Goal: Book appointment/travel/reservation

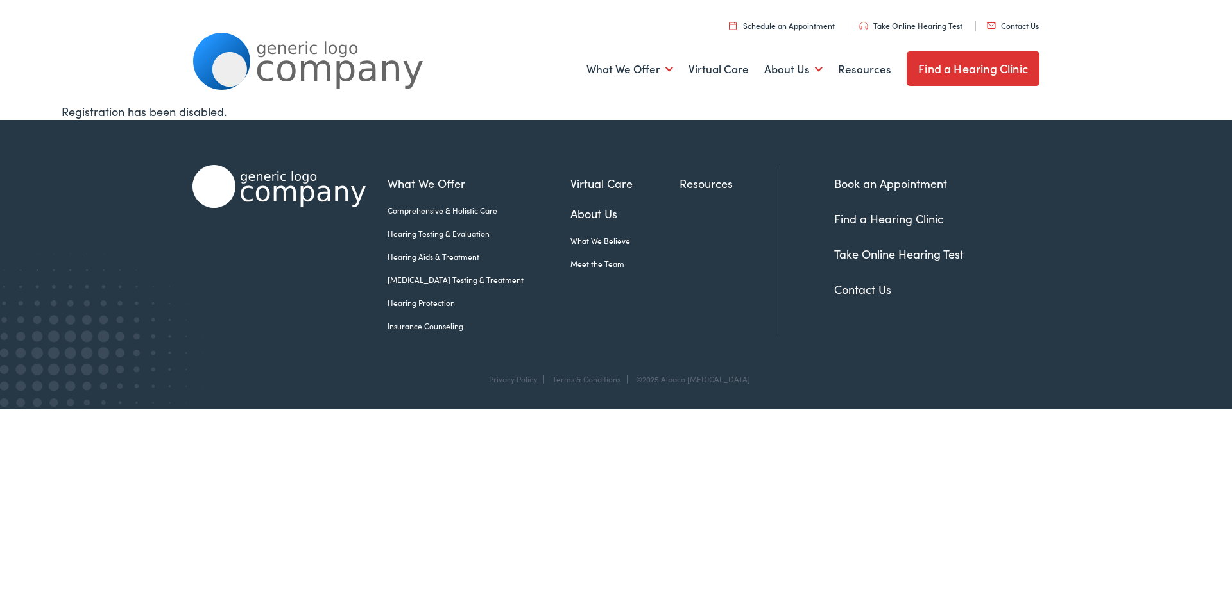
click at [881, 179] on link "Book an Appointment" at bounding box center [890, 183] width 113 height 16
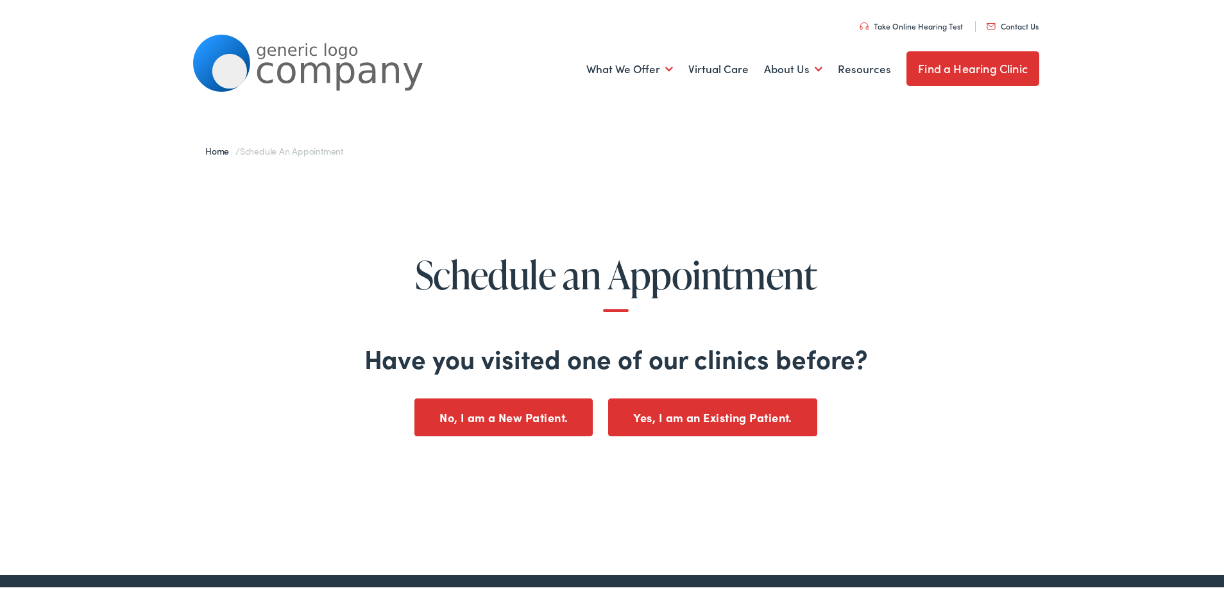
click at [702, 418] on button "Yes, I am an Existing Patient." at bounding box center [712, 415] width 209 height 38
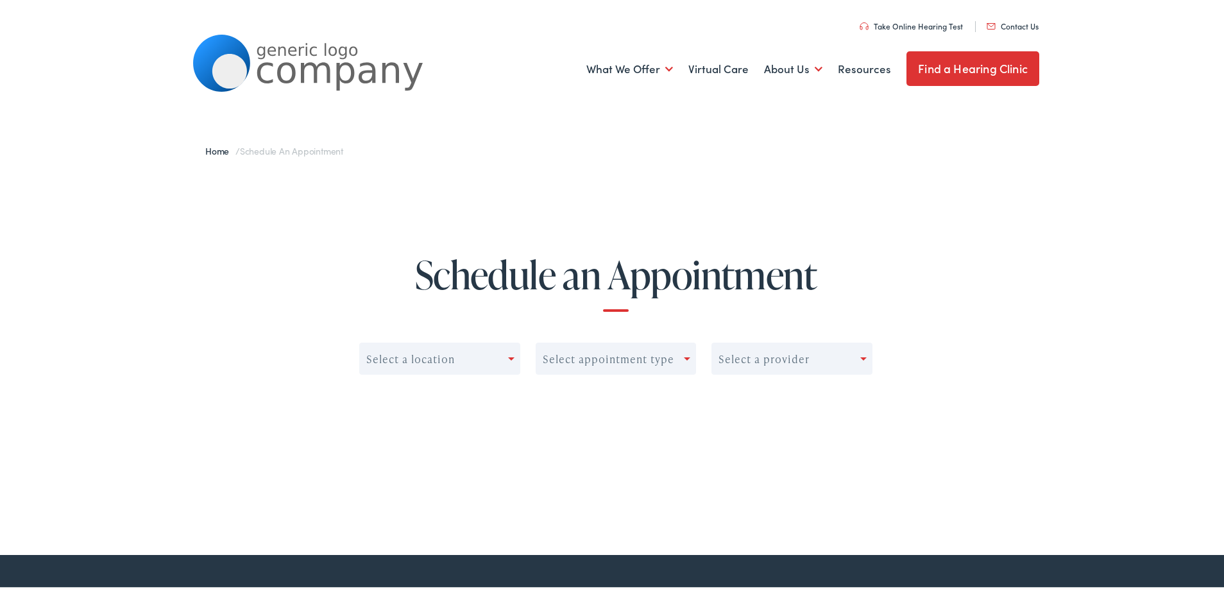
click at [497, 357] on div "Select a location" at bounding box center [434, 357] width 148 height 18
click at [411, 357] on div "Select a location" at bounding box center [410, 357] width 89 height 12
click at [508, 357] on span at bounding box center [511, 356] width 6 height 3
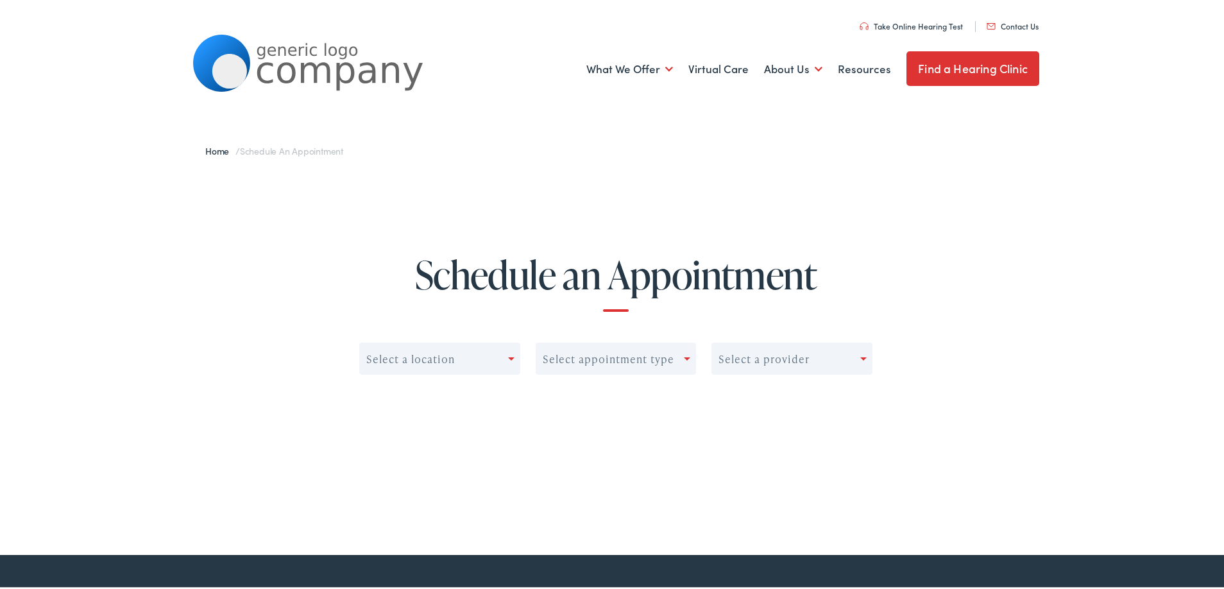
click at [508, 356] on span at bounding box center [511, 356] width 6 height 3
click at [618, 357] on div "Select appointment type" at bounding box center [608, 357] width 131 height 12
click at [809, 352] on div "Select a provider" at bounding box center [786, 357] width 148 height 18
click at [868, 292] on h1 "Schedule an Appointment" at bounding box center [615, 280] width 1133 height 58
click at [954, 58] on link "Find a Hearing Clinic" at bounding box center [972, 66] width 133 height 35
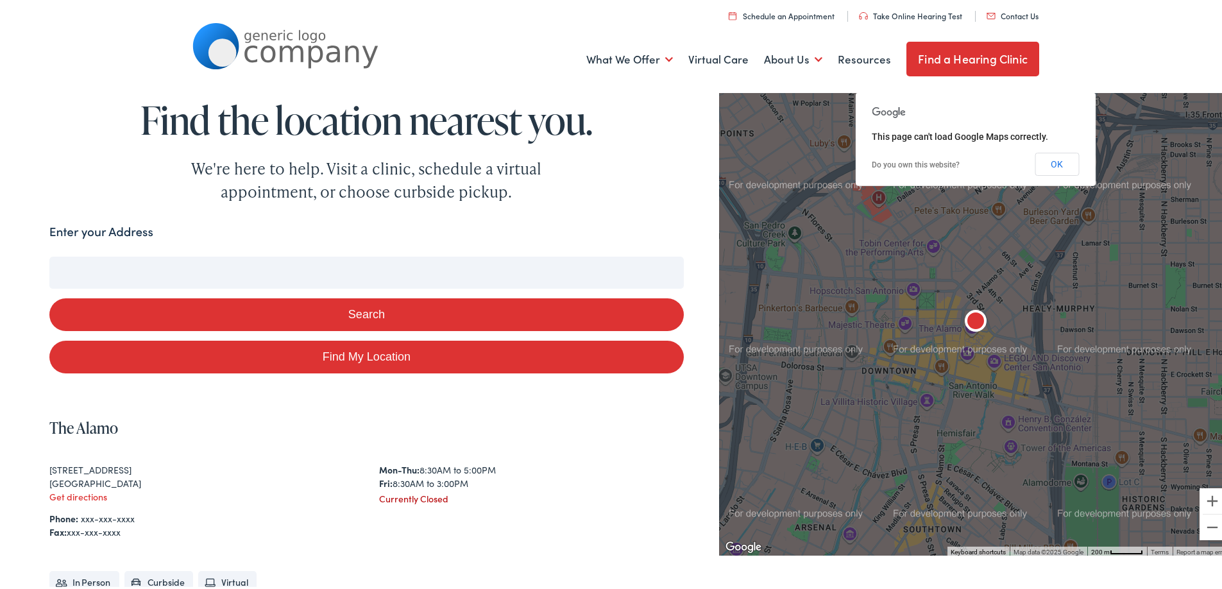
click at [384, 353] on link "Find My Location" at bounding box center [366, 354] width 634 height 33
type input "Portsmouth, New Hampshire"
